Goal: Transaction & Acquisition: Purchase product/service

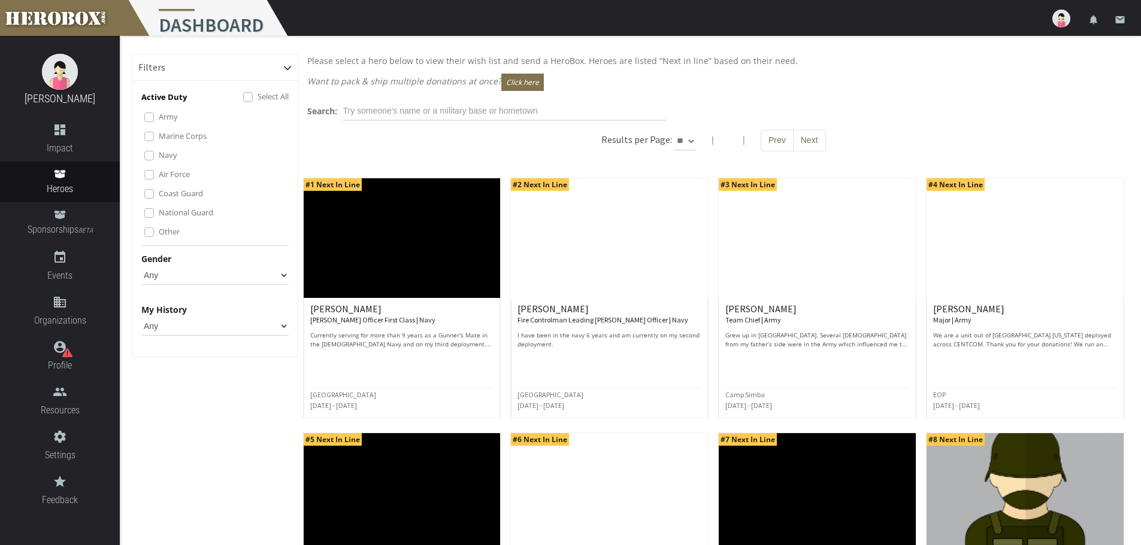
click at [261, 92] on label "Select All" at bounding box center [272, 96] width 31 height 13
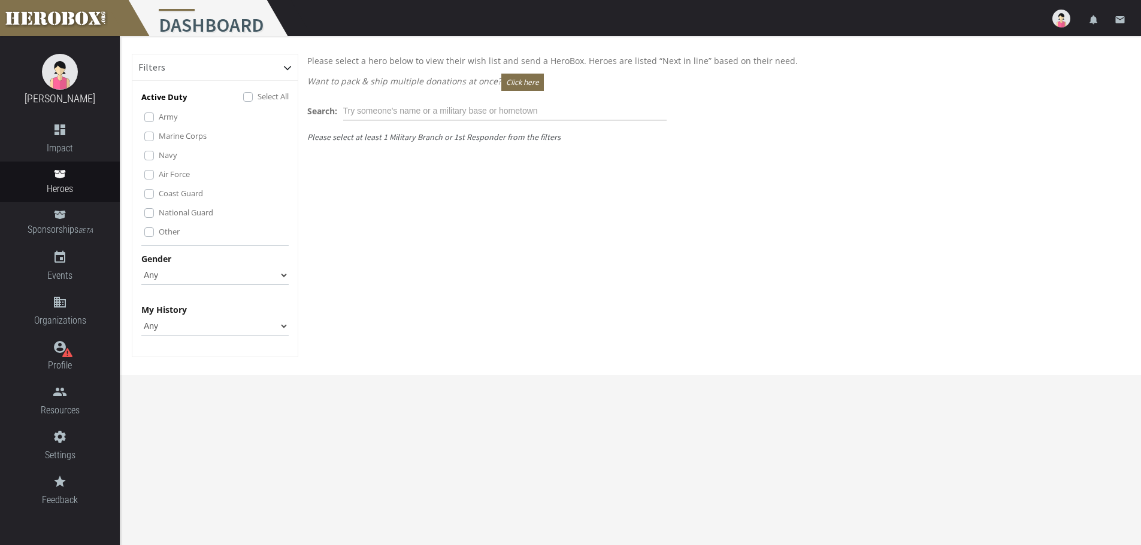
click at [166, 116] on label "Army" at bounding box center [168, 116] width 19 height 13
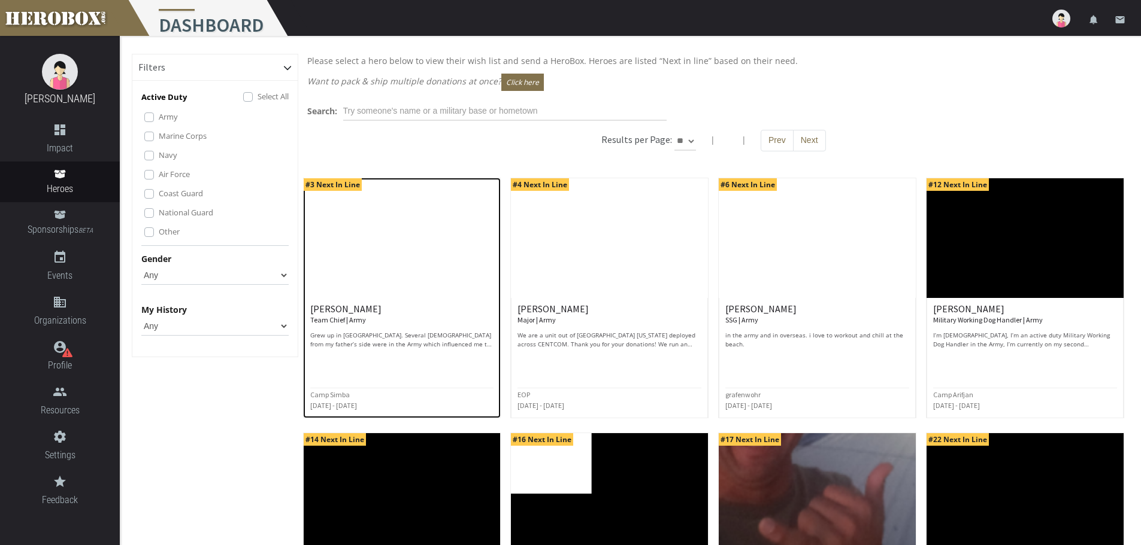
click at [331, 310] on h6 "[PERSON_NAME] Team Chief | Army" at bounding box center [402, 314] width 184 height 21
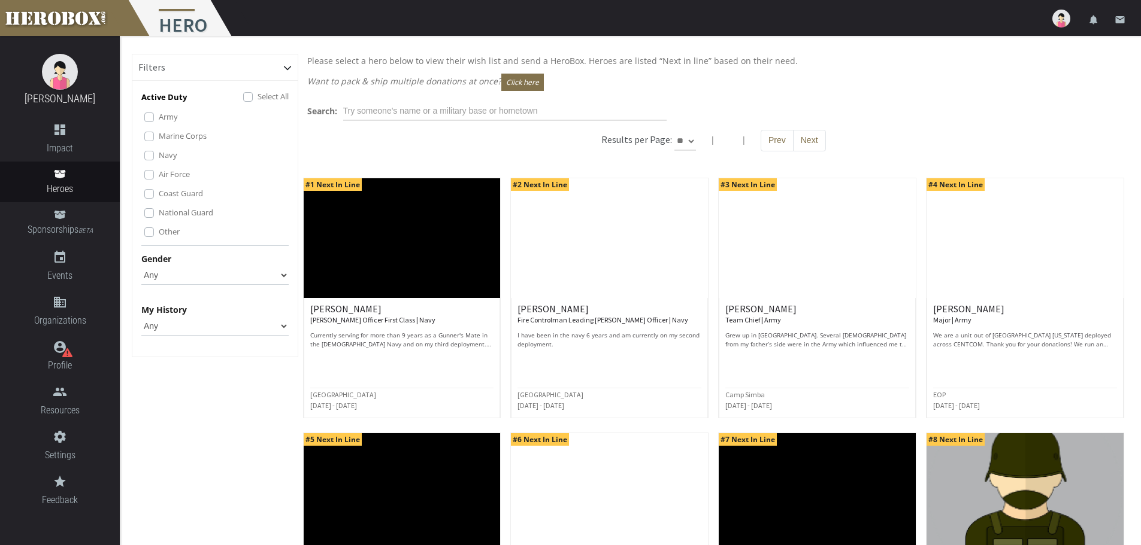
click at [257, 96] on label "Select All" at bounding box center [272, 96] width 31 height 13
click at [180, 118] on div "Army" at bounding box center [216, 117] width 144 height 14
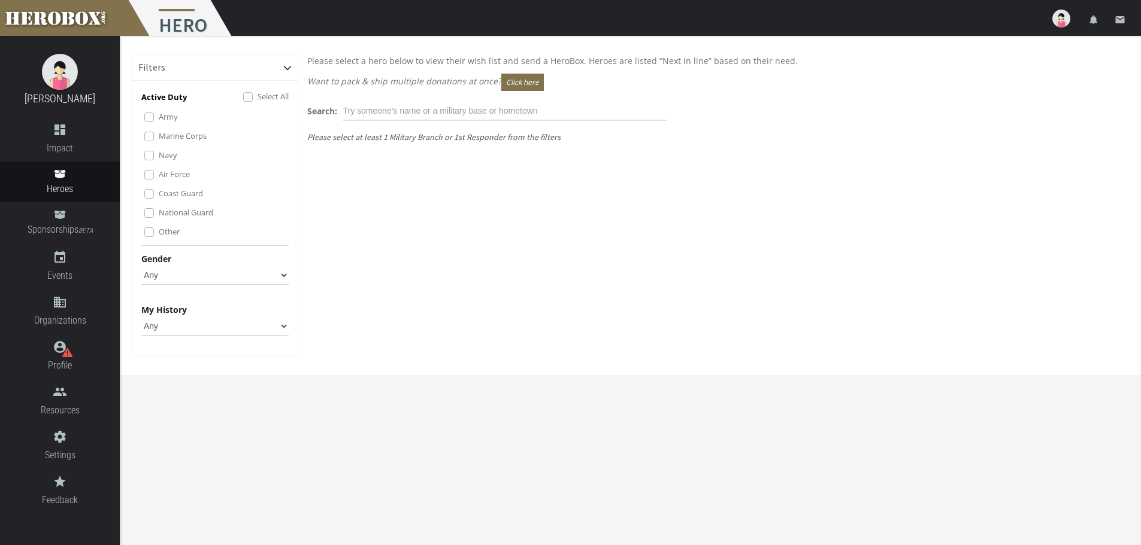
click at [159, 116] on label "Army" at bounding box center [168, 116] width 19 height 13
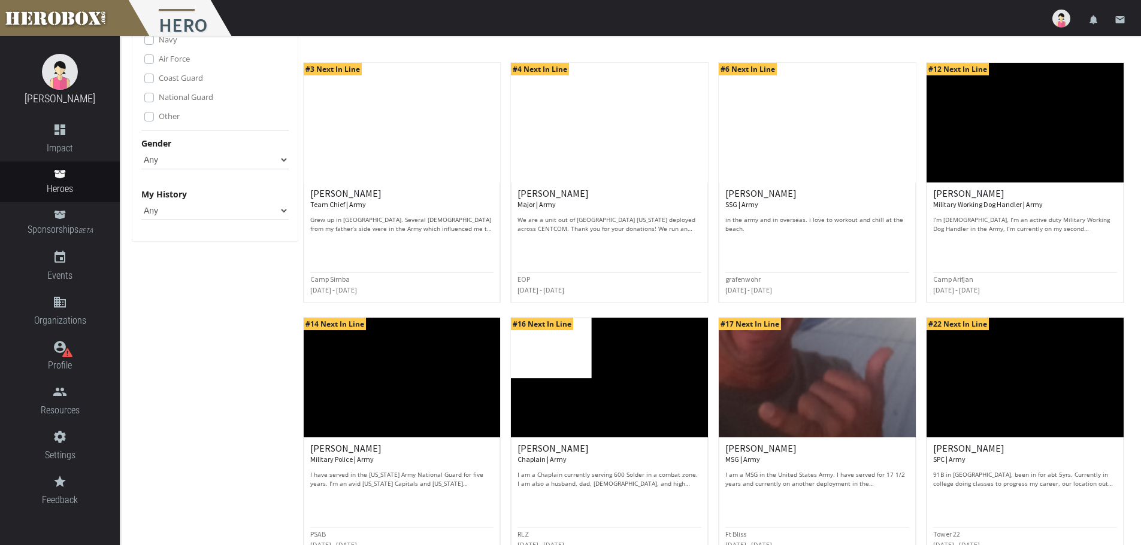
scroll to position [180, 0]
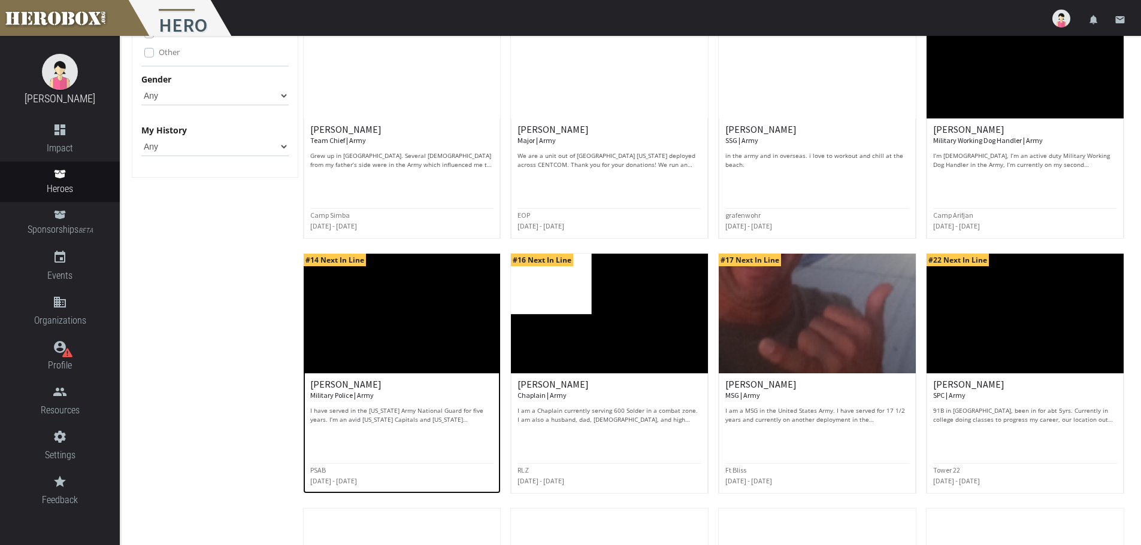
click at [373, 402] on div "[PERSON_NAME] Military Police | Army I have served in the [US_STATE] Army Natio…" at bounding box center [402, 402] width 184 height 45
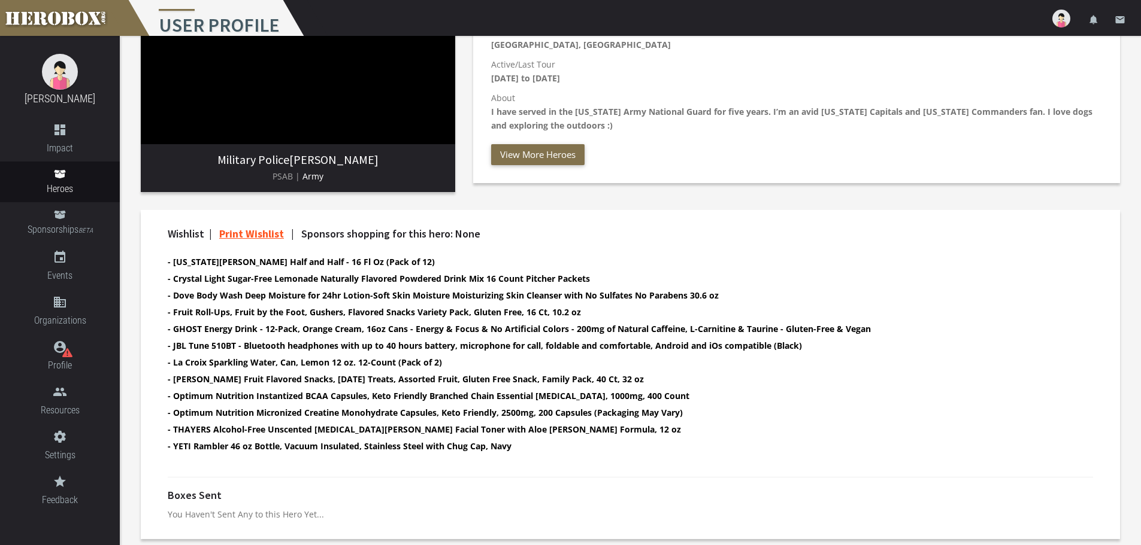
scroll to position [236, 0]
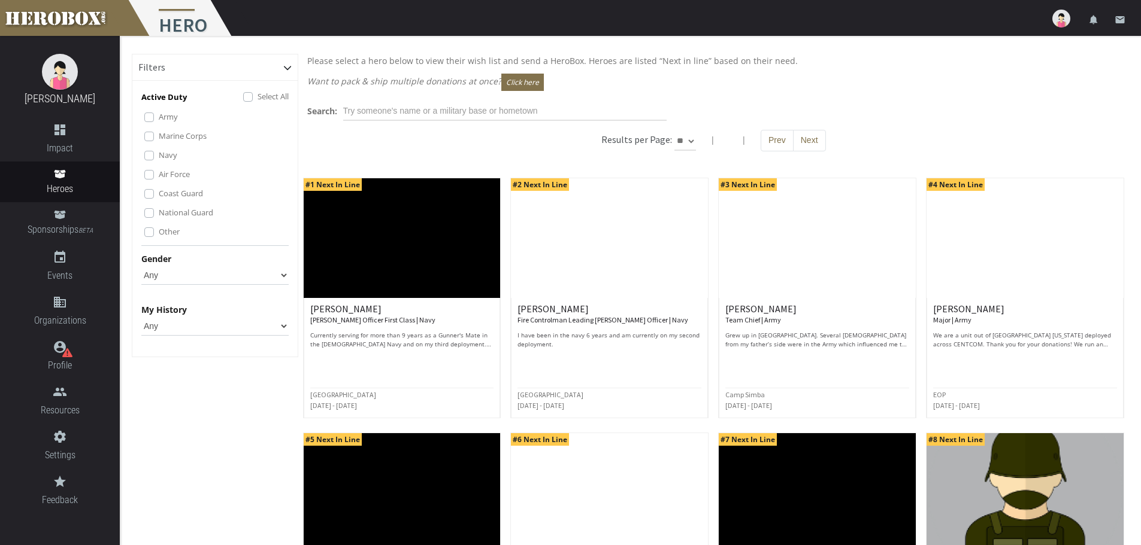
drag, startPoint x: 255, startPoint y: 97, endPoint x: 248, endPoint y: 100, distance: 7.2
click at [255, 97] on div "Select All" at bounding box center [266, 97] width 46 height 14
click at [265, 96] on label "Select All" at bounding box center [272, 96] width 31 height 13
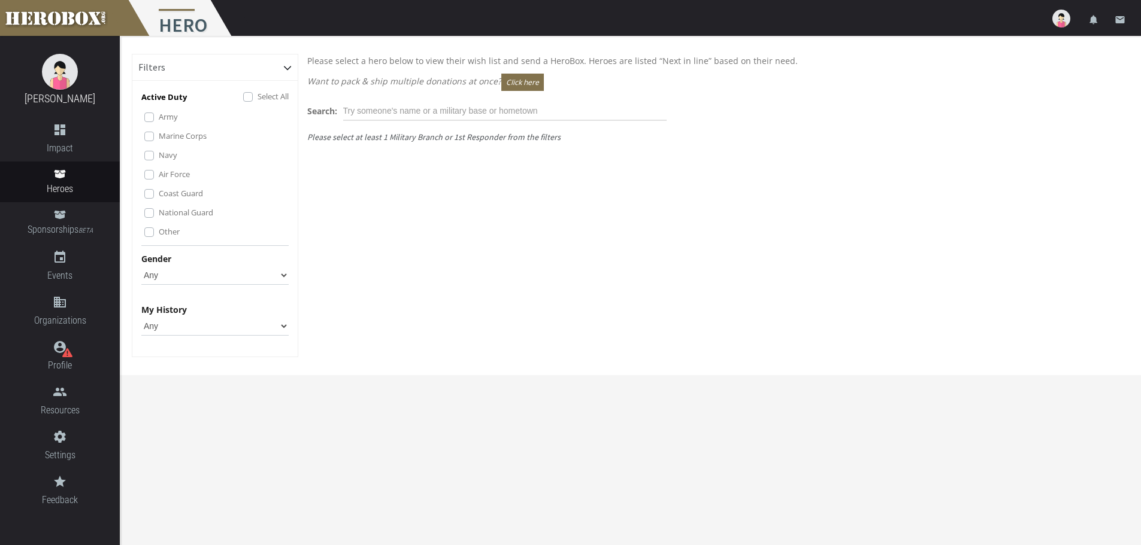
click at [166, 120] on label "Army" at bounding box center [168, 116] width 19 height 13
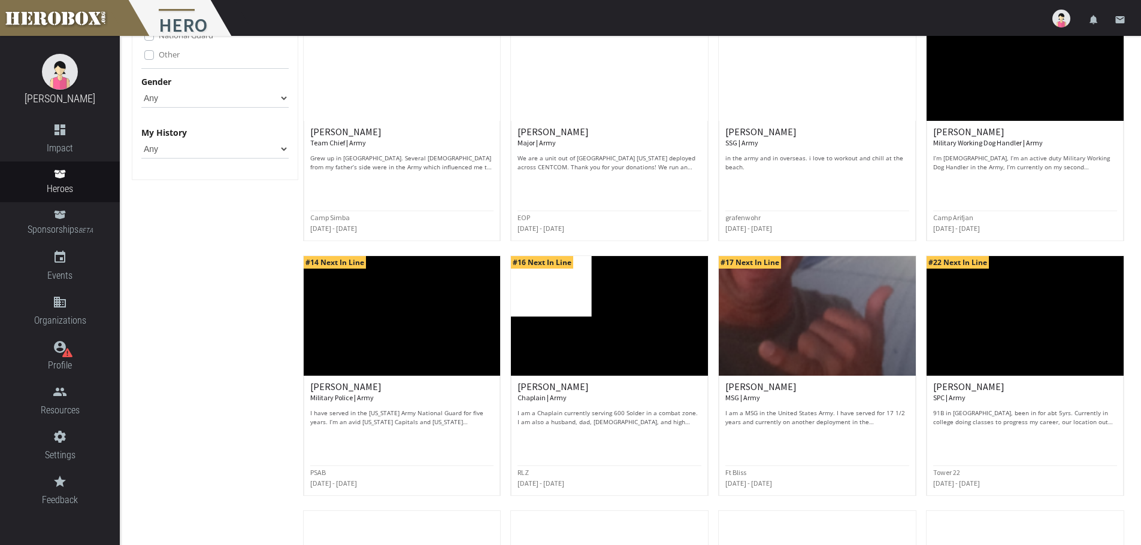
scroll to position [239, 0]
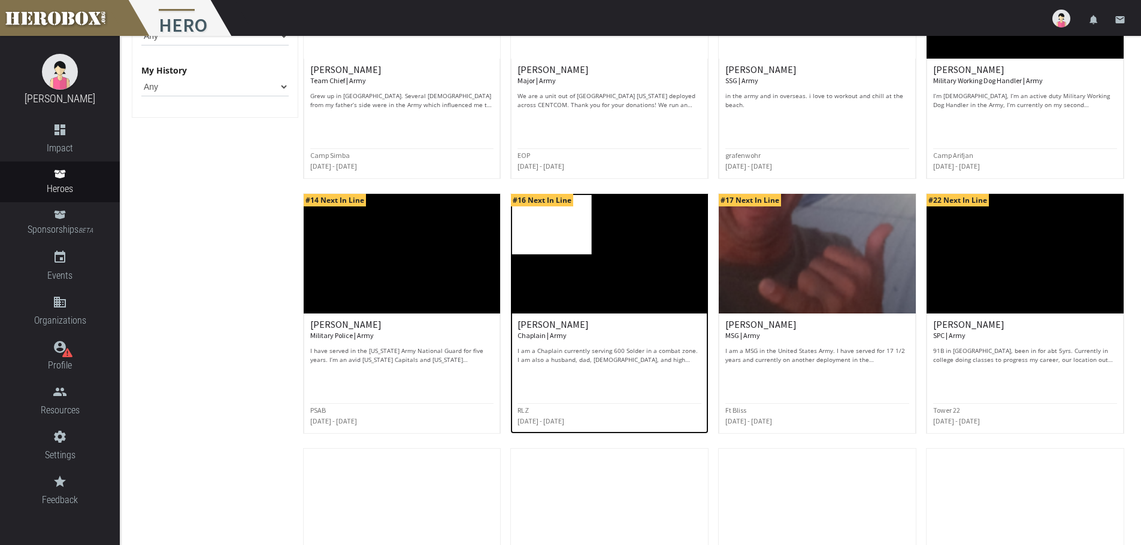
click at [548, 357] on p "I am a Chaplain currently serving 600 Solder in a combat zone. I am also a husb…" at bounding box center [609, 356] width 184 height 18
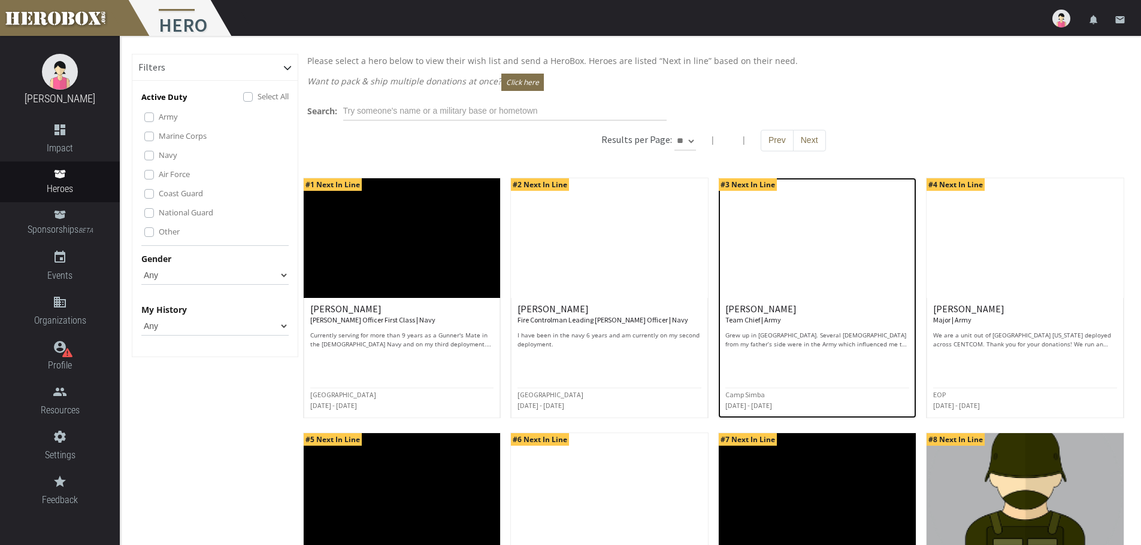
click at [800, 343] on p "Grew up in [GEOGRAPHIC_DATA]. Several [DEMOGRAPHIC_DATA] from my father’s side …" at bounding box center [817, 340] width 184 height 18
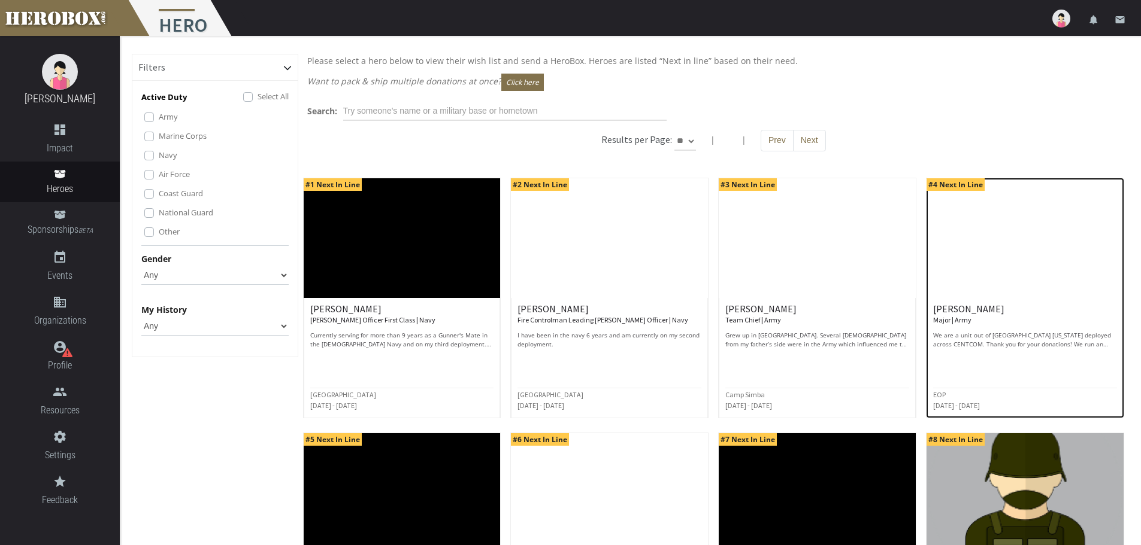
click at [984, 339] on p "We are a unit out of [GEOGRAPHIC_DATA] [US_STATE] deployed across CENTCOM. Than…" at bounding box center [1025, 340] width 184 height 18
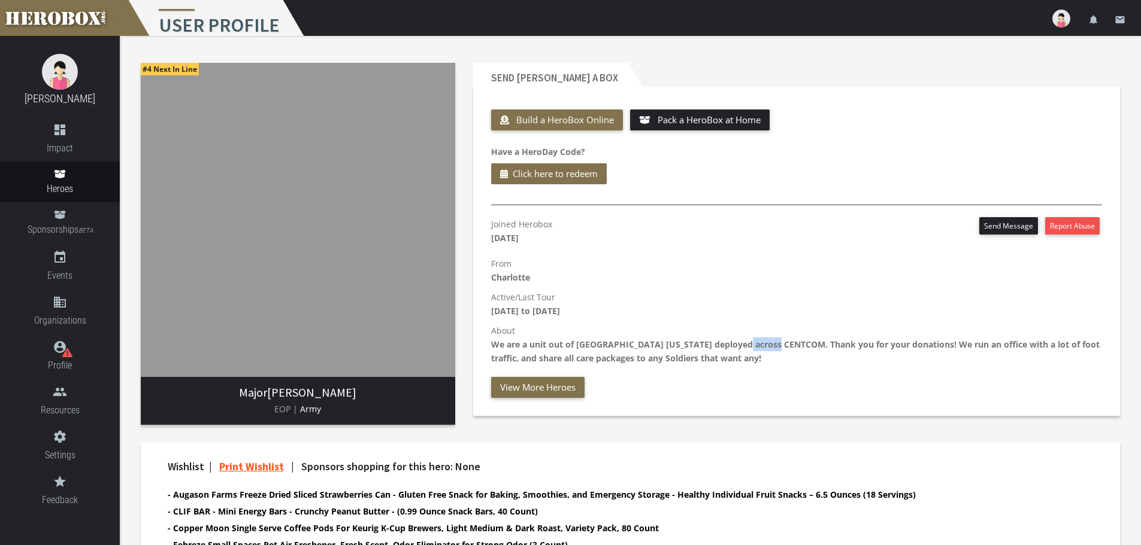
drag, startPoint x: 769, startPoint y: 344, endPoint x: 732, endPoint y: 344, distance: 37.1
click at [732, 344] on b "We are a unit out of [GEOGRAPHIC_DATA] [US_STATE] deployed across CENTCOM. Than…" at bounding box center [795, 351] width 608 height 25
copy b "CENTCOM"
click at [694, 123] on span "Pack a HeroBox at Home" at bounding box center [708, 120] width 103 height 12
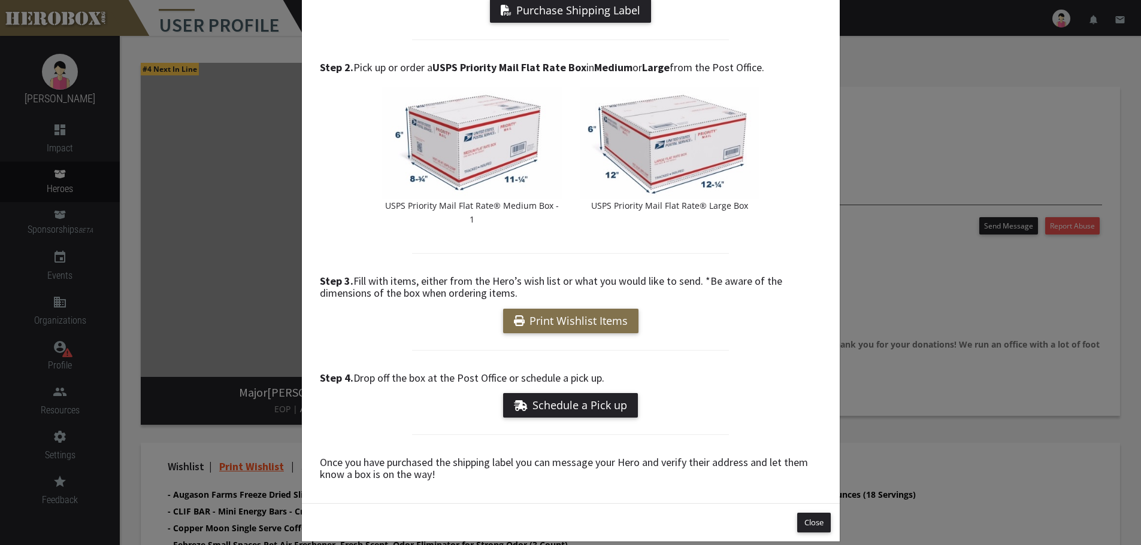
scroll to position [143, 0]
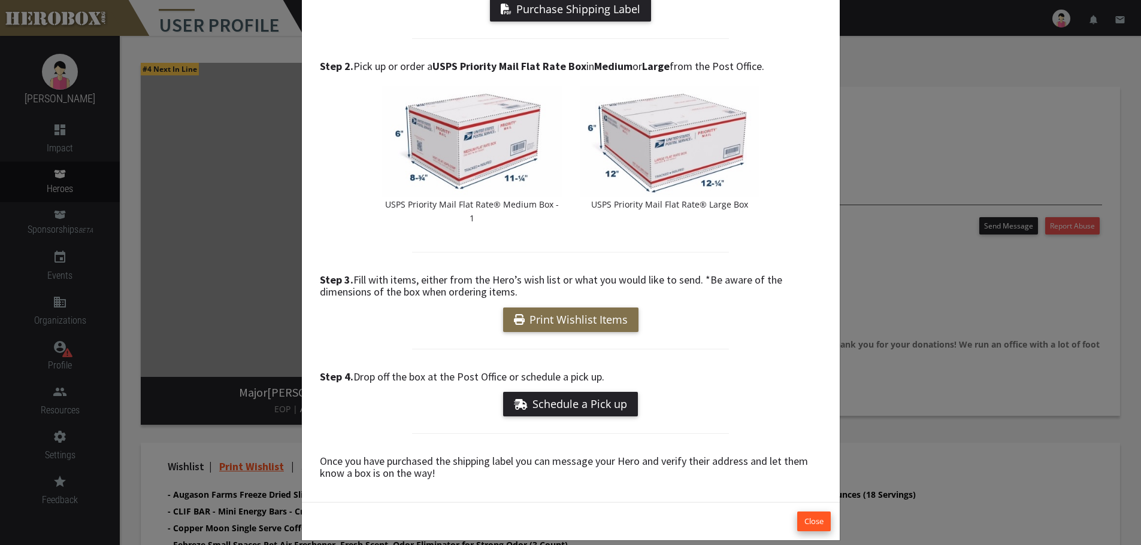
click at [818, 512] on button "Close" at bounding box center [814, 522] width 34 height 20
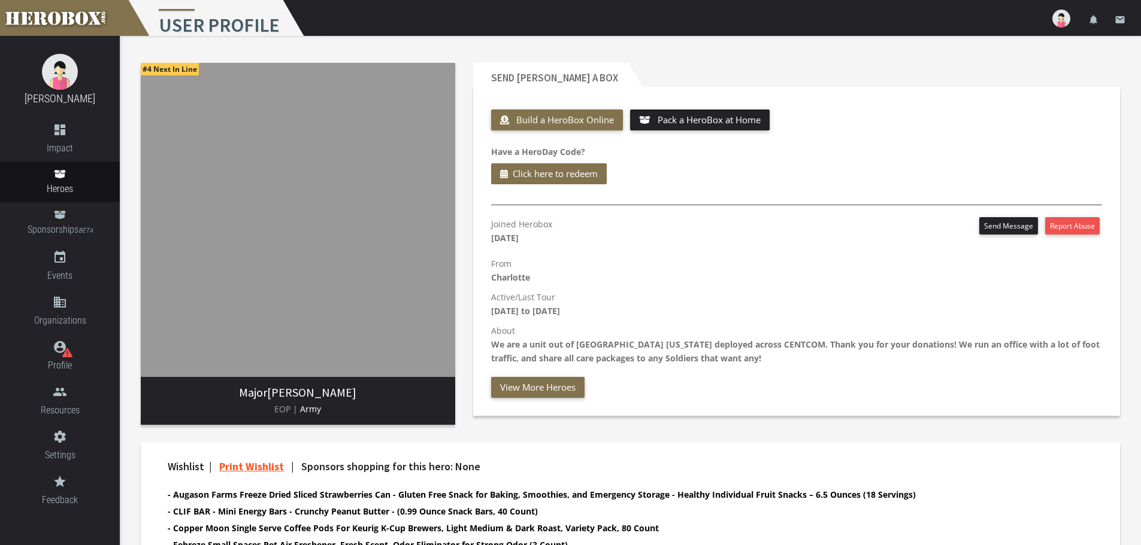
click at [642, 358] on b "We are a unit out of [GEOGRAPHIC_DATA] [US_STATE] deployed across CENTCOM. Than…" at bounding box center [795, 351] width 608 height 25
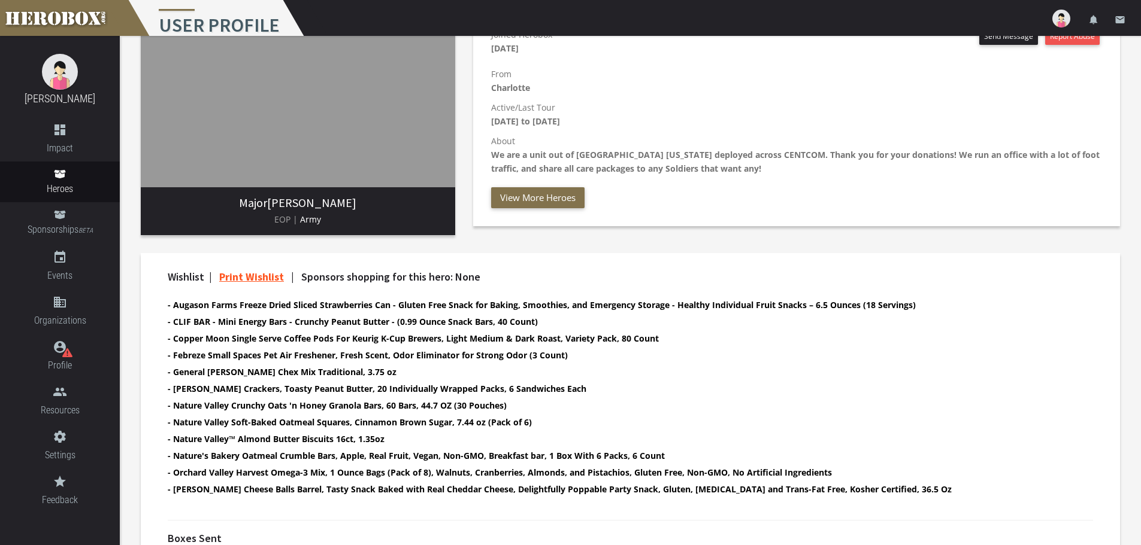
scroll to position [236, 0]
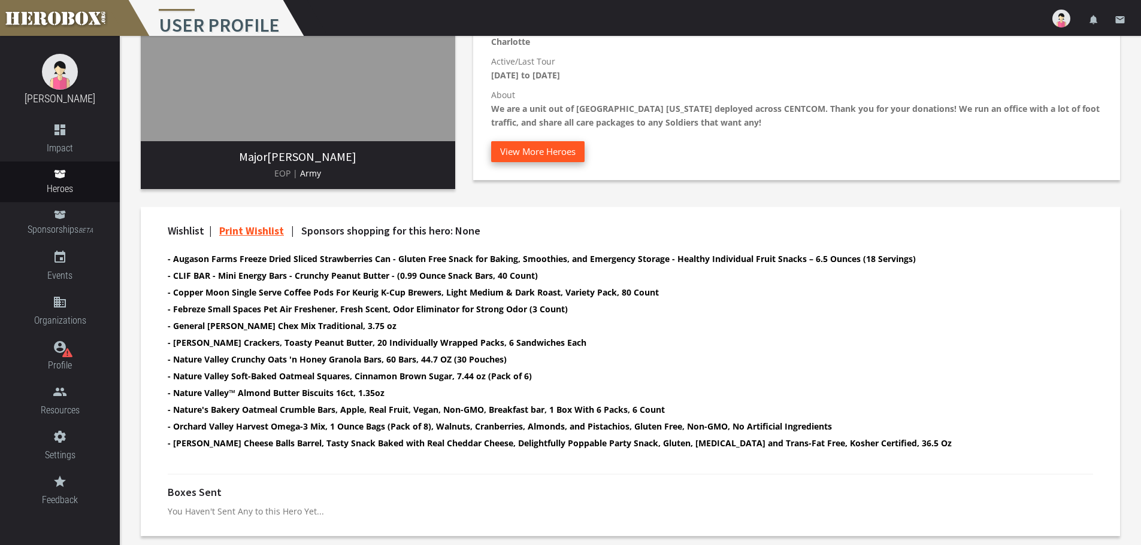
click at [527, 155] on button "View More Heroes" at bounding box center [537, 151] width 93 height 21
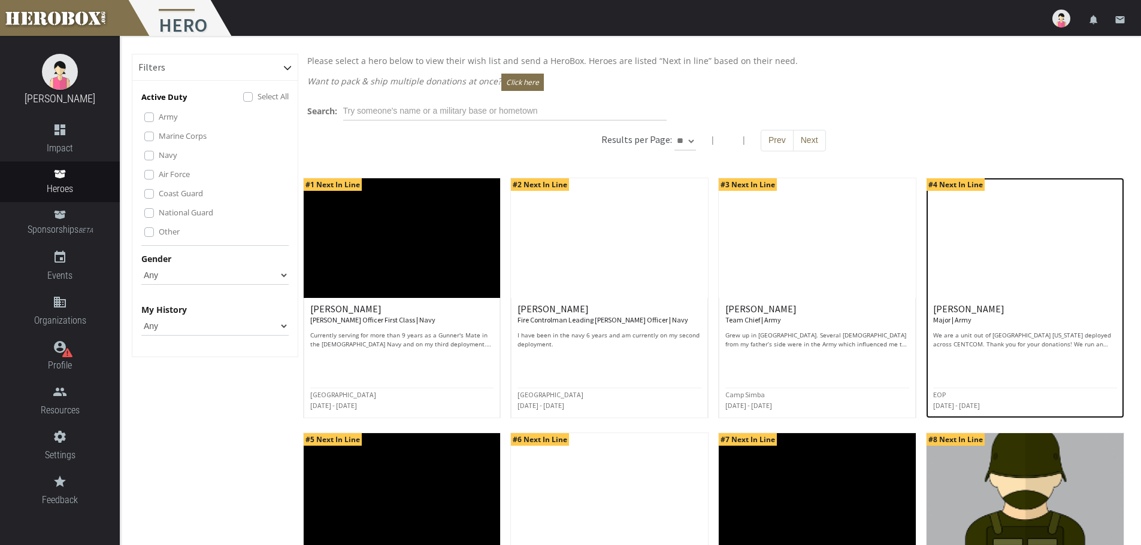
click at [1023, 344] on p "We are a unit out of [GEOGRAPHIC_DATA] [US_STATE] deployed across CENTCOM. Than…" at bounding box center [1025, 340] width 184 height 18
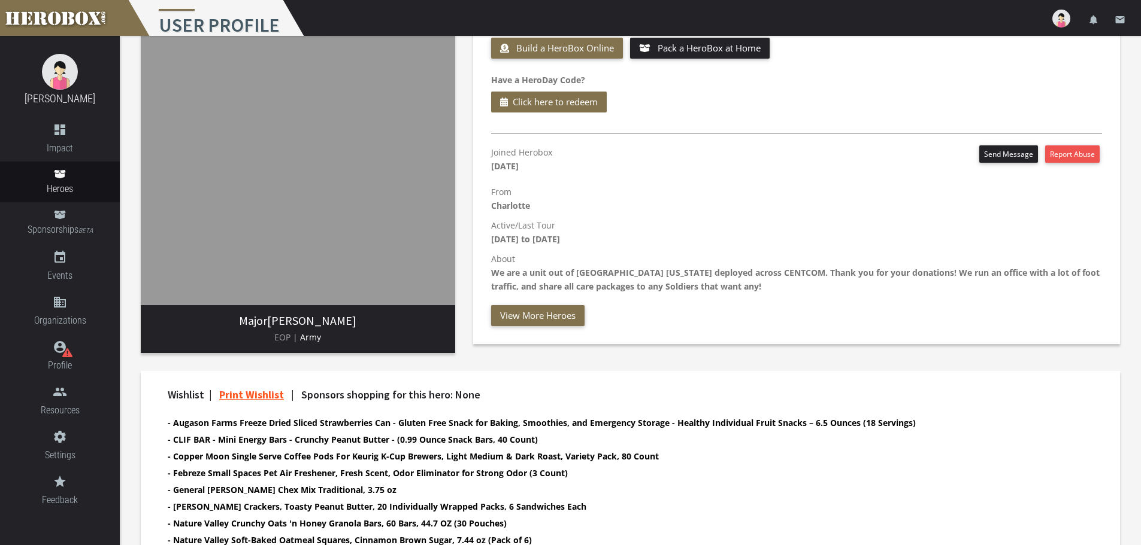
scroll to position [56, 0]
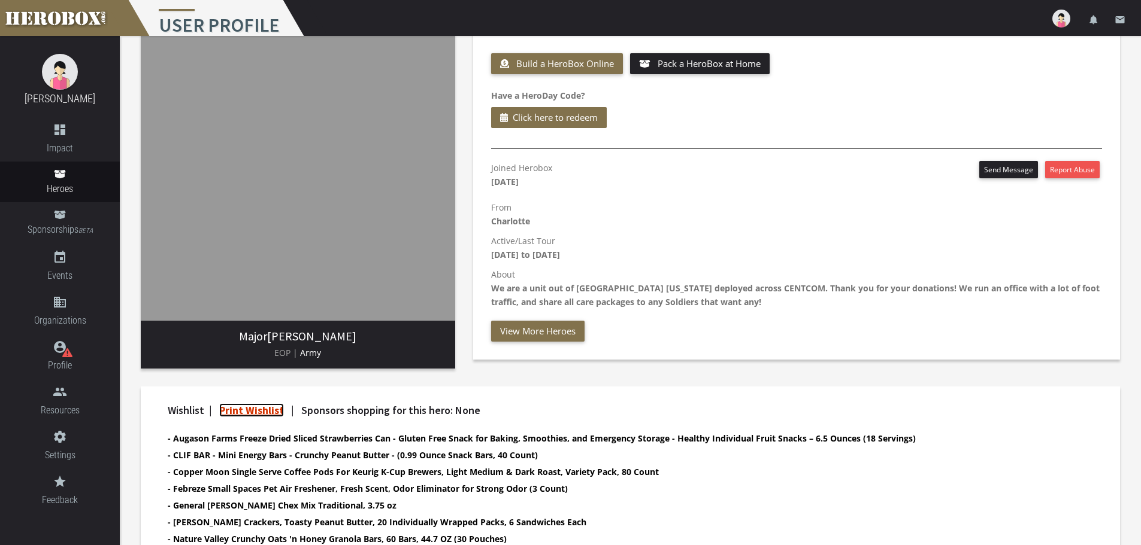
click at [257, 409] on link "Print Wishlist" at bounding box center [251, 411] width 65 height 14
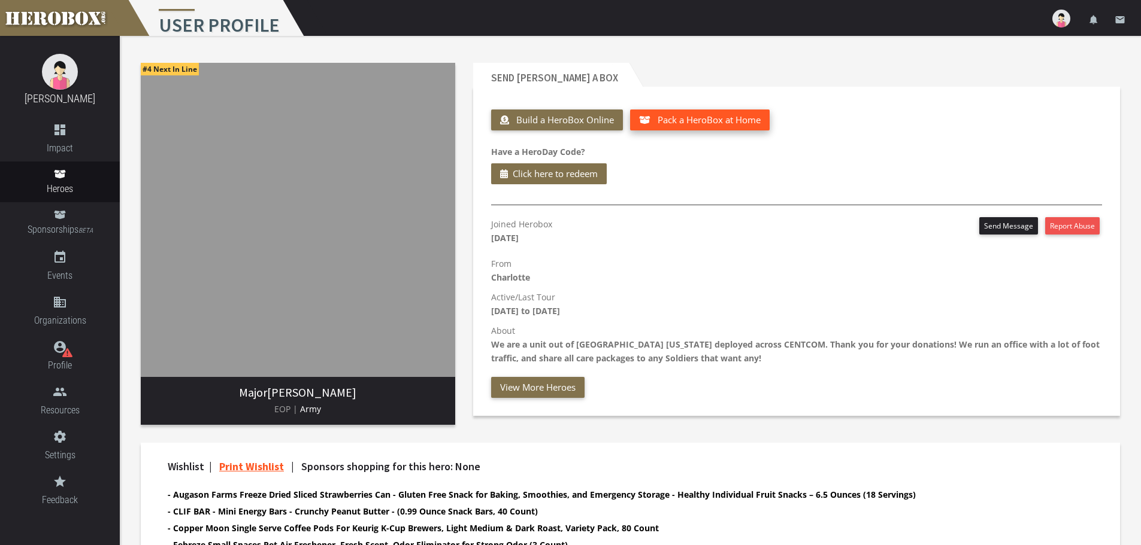
click at [690, 121] on button "Pack a HeroBox at Home" at bounding box center [700, 120] width 140 height 21
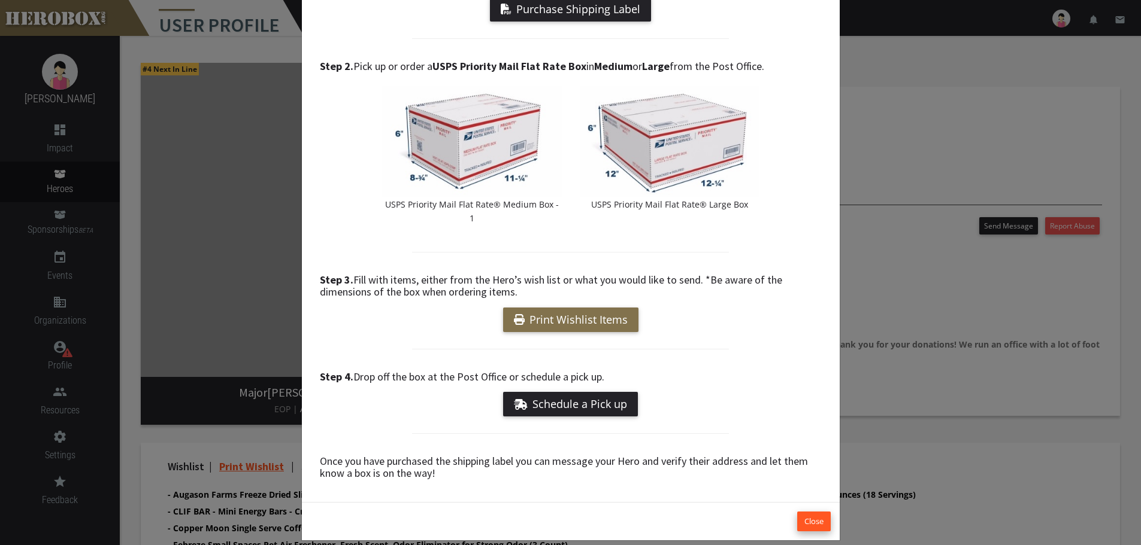
click at [805, 512] on button "Close" at bounding box center [814, 522] width 34 height 20
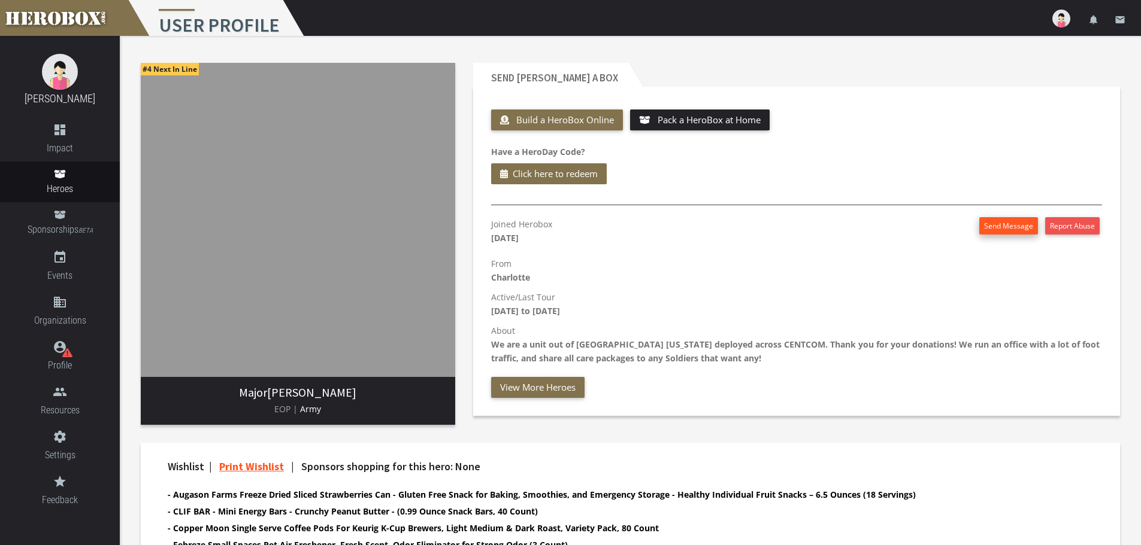
click at [999, 219] on button "Send Message" at bounding box center [1008, 225] width 59 height 17
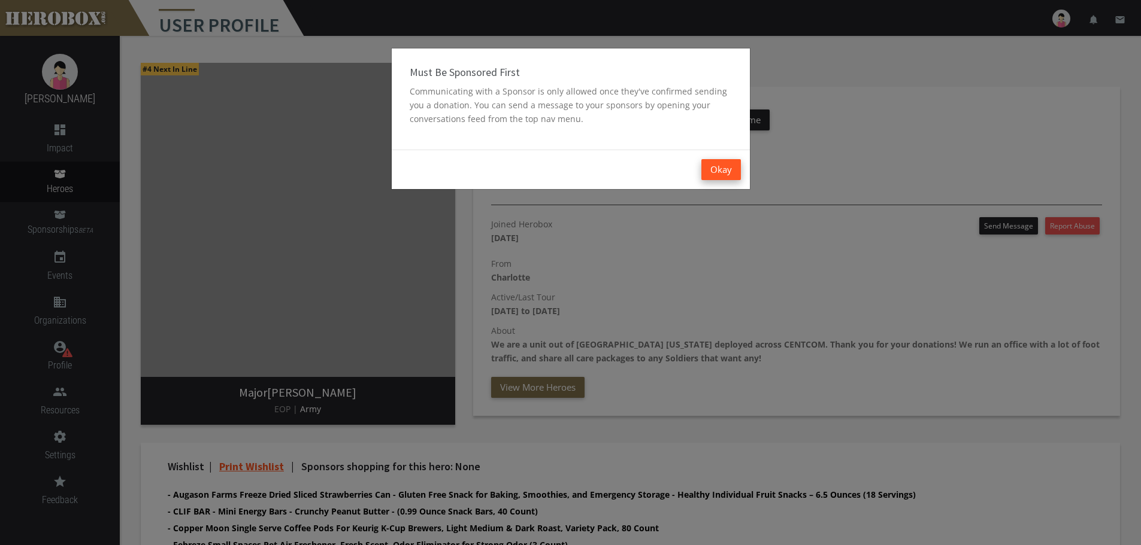
click at [721, 172] on button "Okay" at bounding box center [721, 169] width 40 height 21
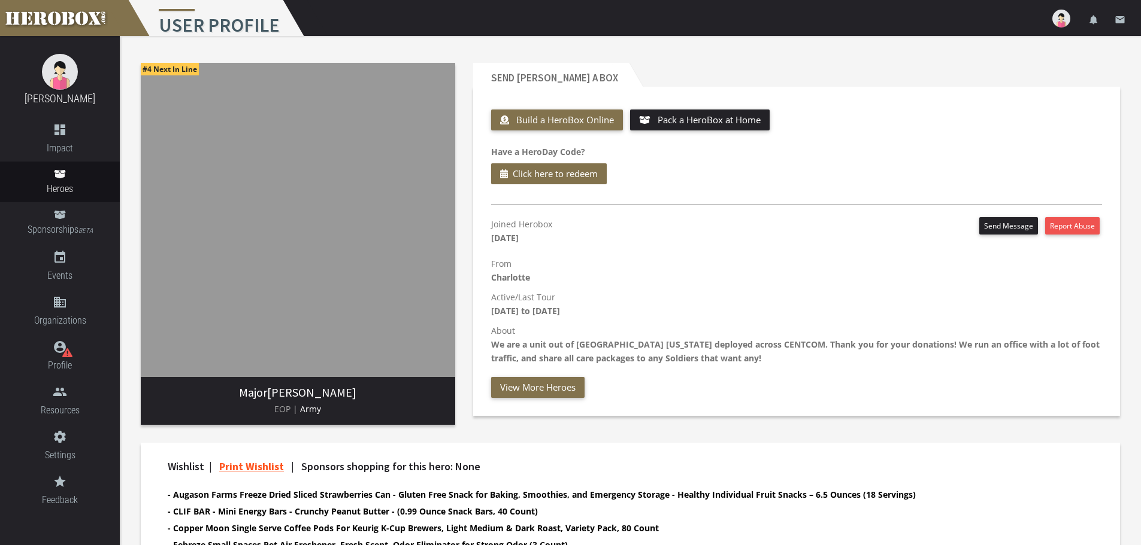
click at [1060, 13] on img at bounding box center [1061, 19] width 18 height 18
click at [921, 69] on header "Send [PERSON_NAME] a Box" at bounding box center [796, 75] width 647 height 24
click at [554, 119] on span "Build a HeroBox Online" at bounding box center [565, 120] width 98 height 12
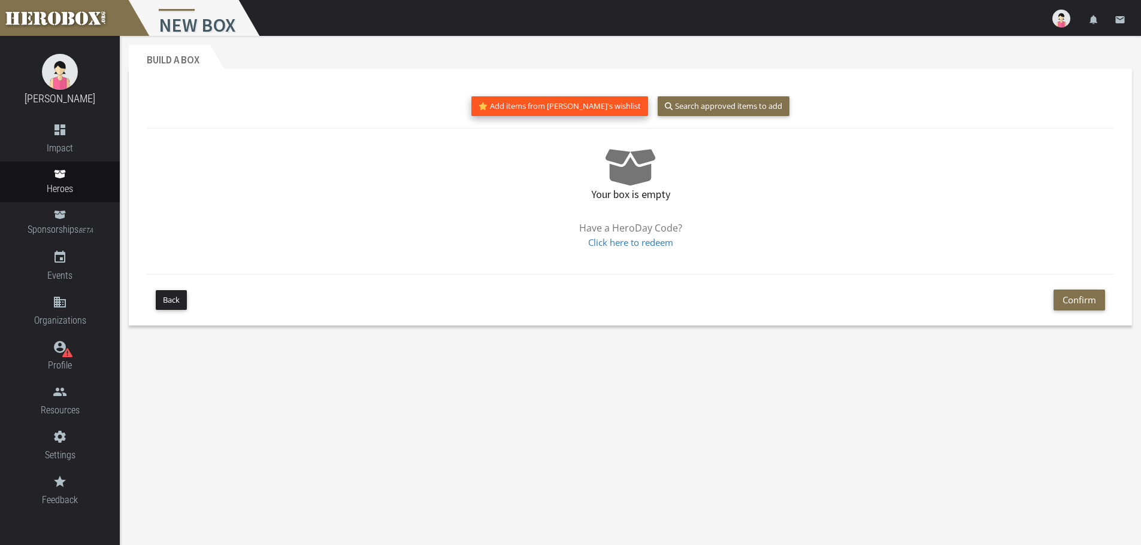
click at [562, 105] on button "Add items from [PERSON_NAME]'s wishlist" at bounding box center [559, 106] width 177 height 20
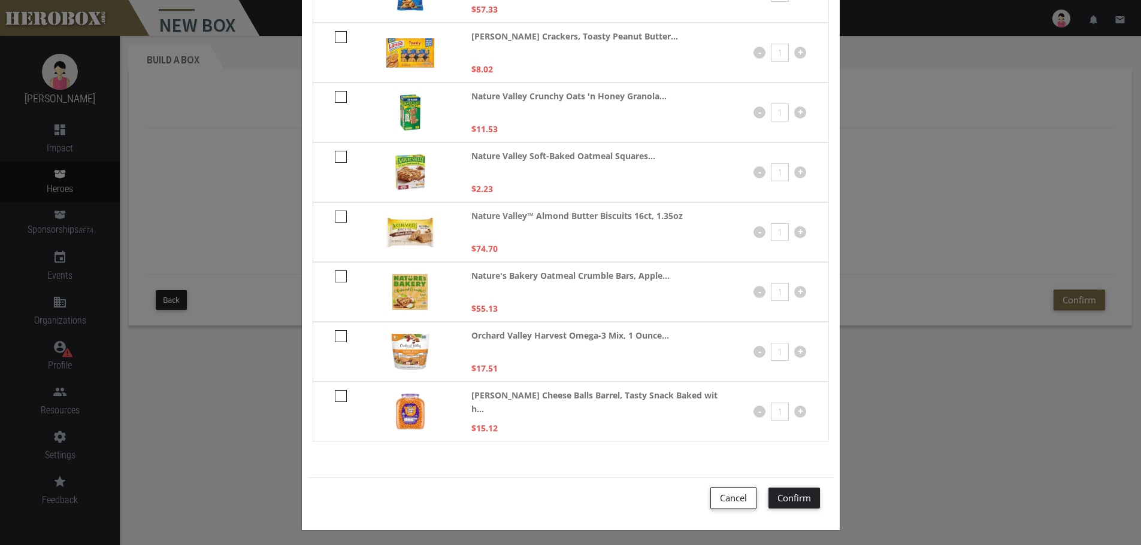
scroll to position [375, 0]
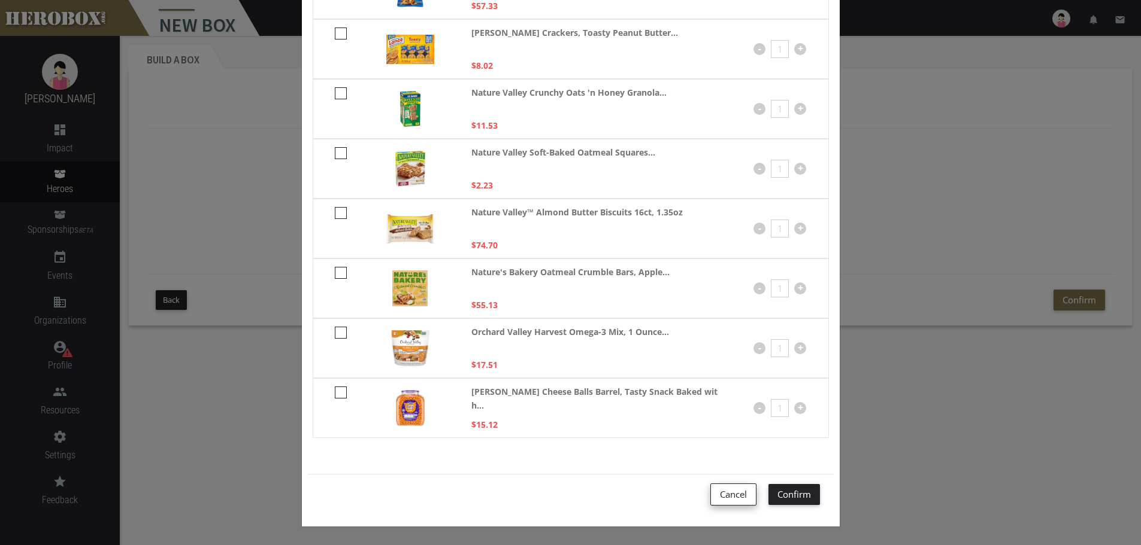
click at [733, 492] on button "Cancel" at bounding box center [733, 495] width 46 height 22
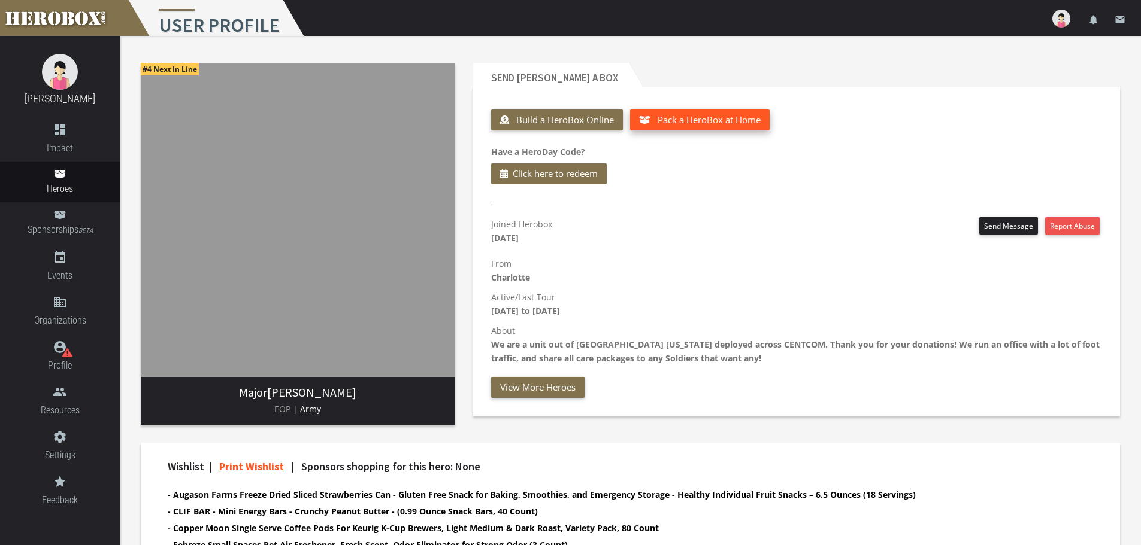
click at [707, 125] on button "Pack a HeroBox at Home" at bounding box center [700, 120] width 140 height 21
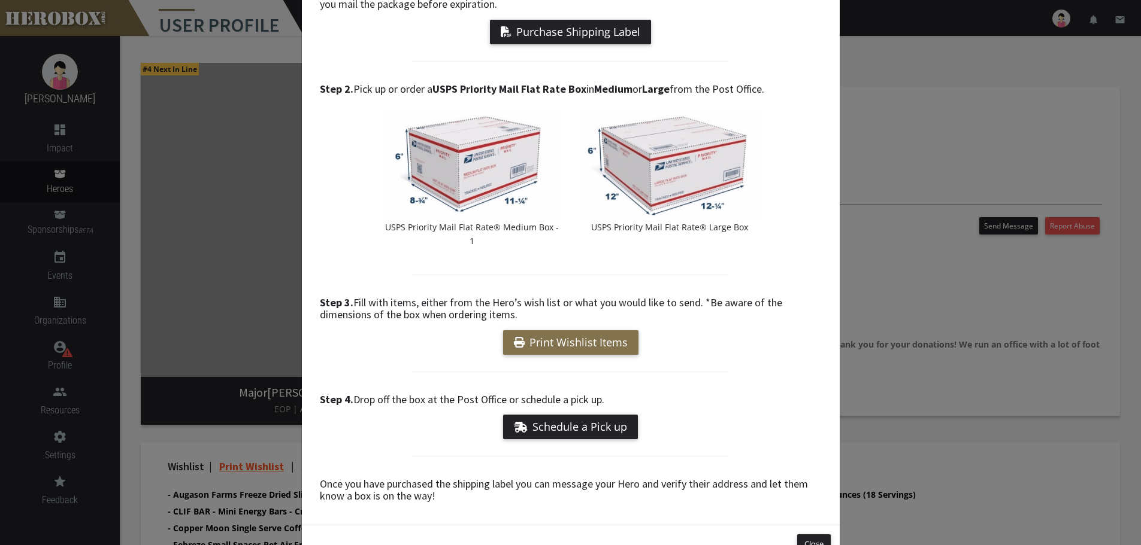
scroll to position [143, 0]
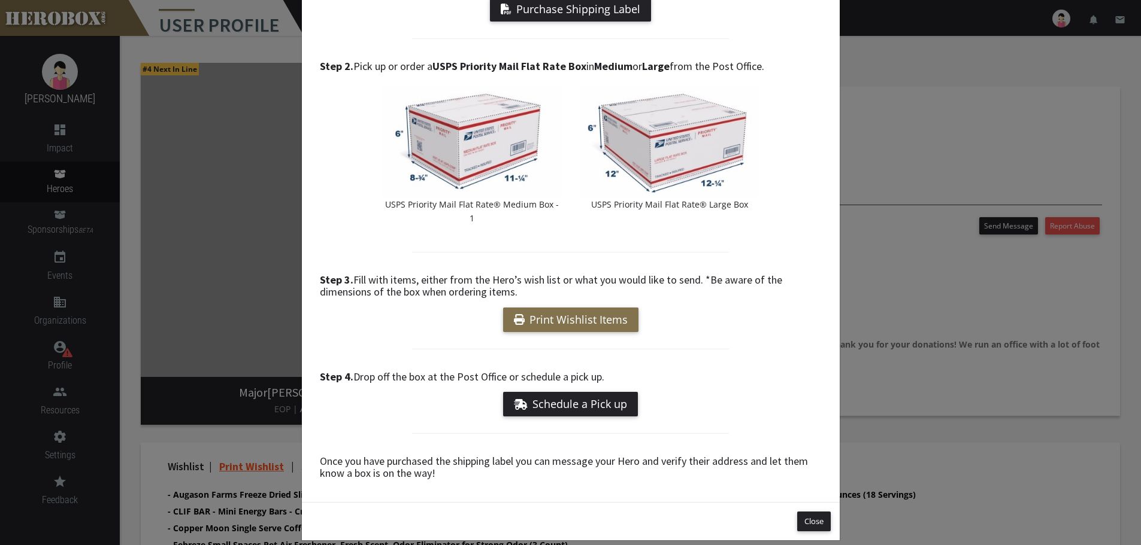
click at [853, 82] on div "Pack & Ship a HeroBox Step 1. Purchase and print off the shipping label and tap…" at bounding box center [570, 272] width 1141 height 545
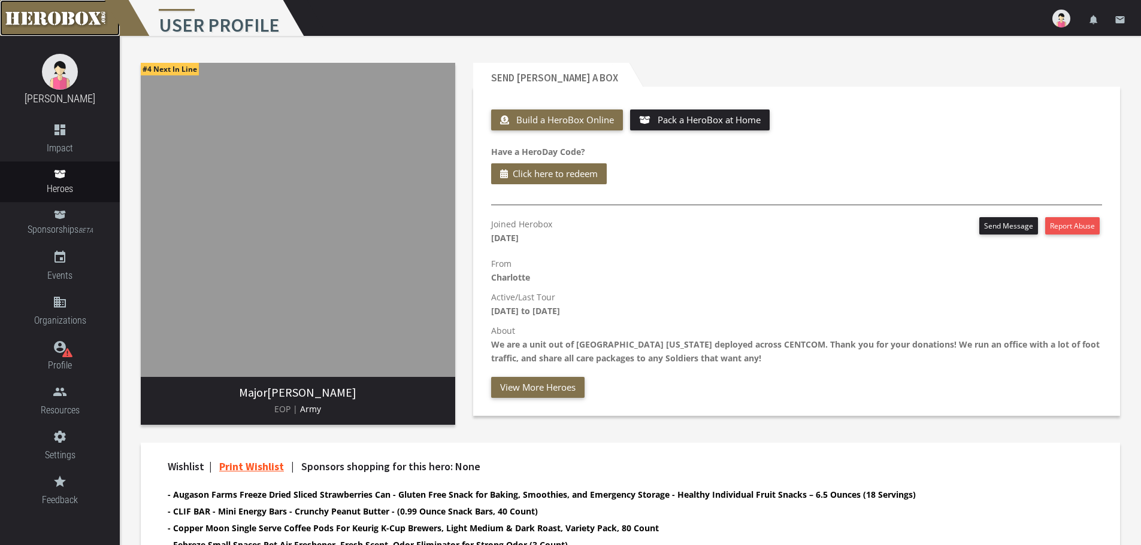
click at [41, 15] on link at bounding box center [60, 18] width 120 height 36
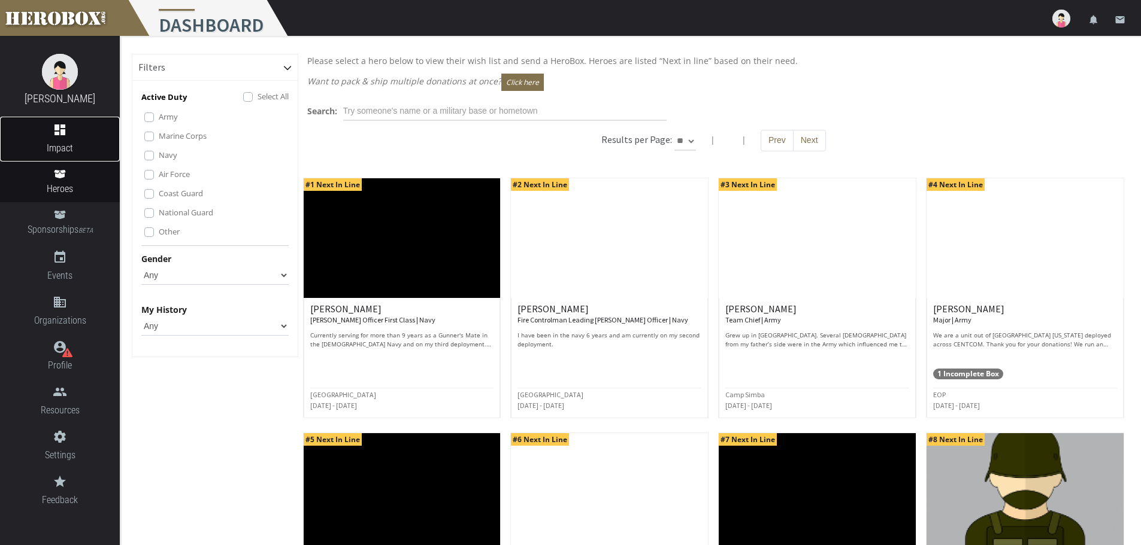
click at [52, 148] on span "Impact" at bounding box center [60, 148] width 120 height 15
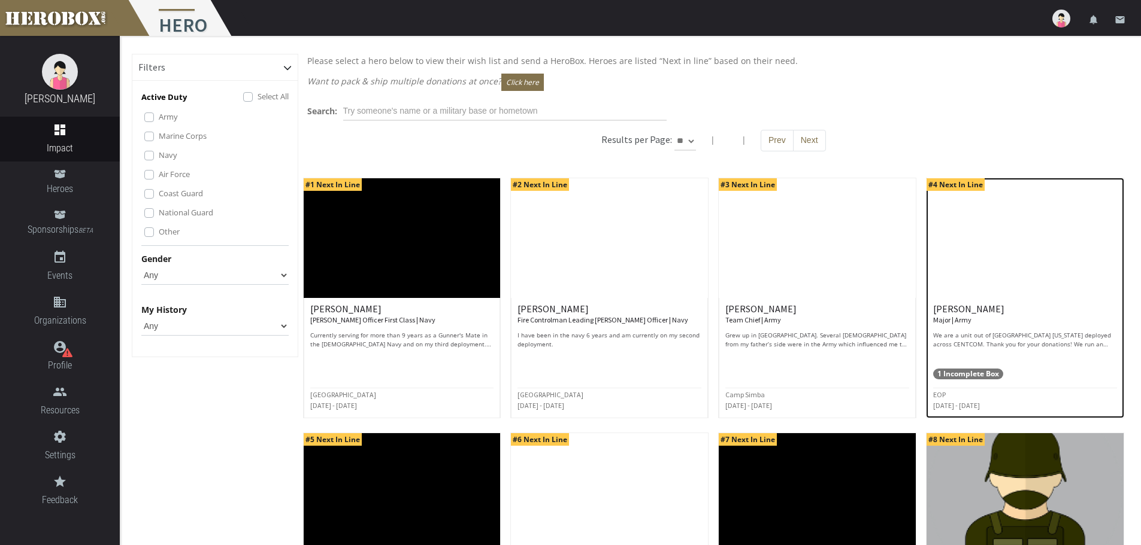
click at [972, 372] on span "1 Incomplete Box" at bounding box center [968, 374] width 70 height 11
